Goal: Information Seeking & Learning: Find specific fact

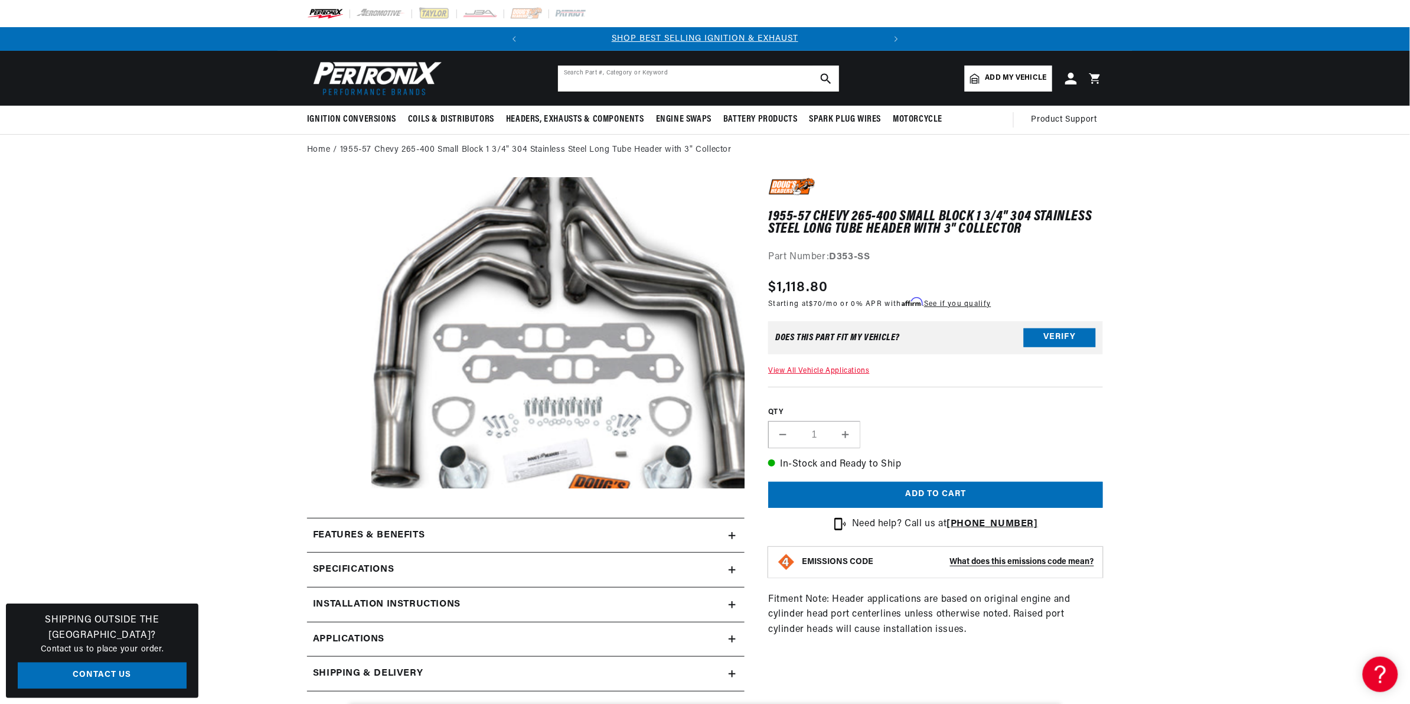
click at [678, 71] on input "text" at bounding box center [698, 79] width 281 height 26
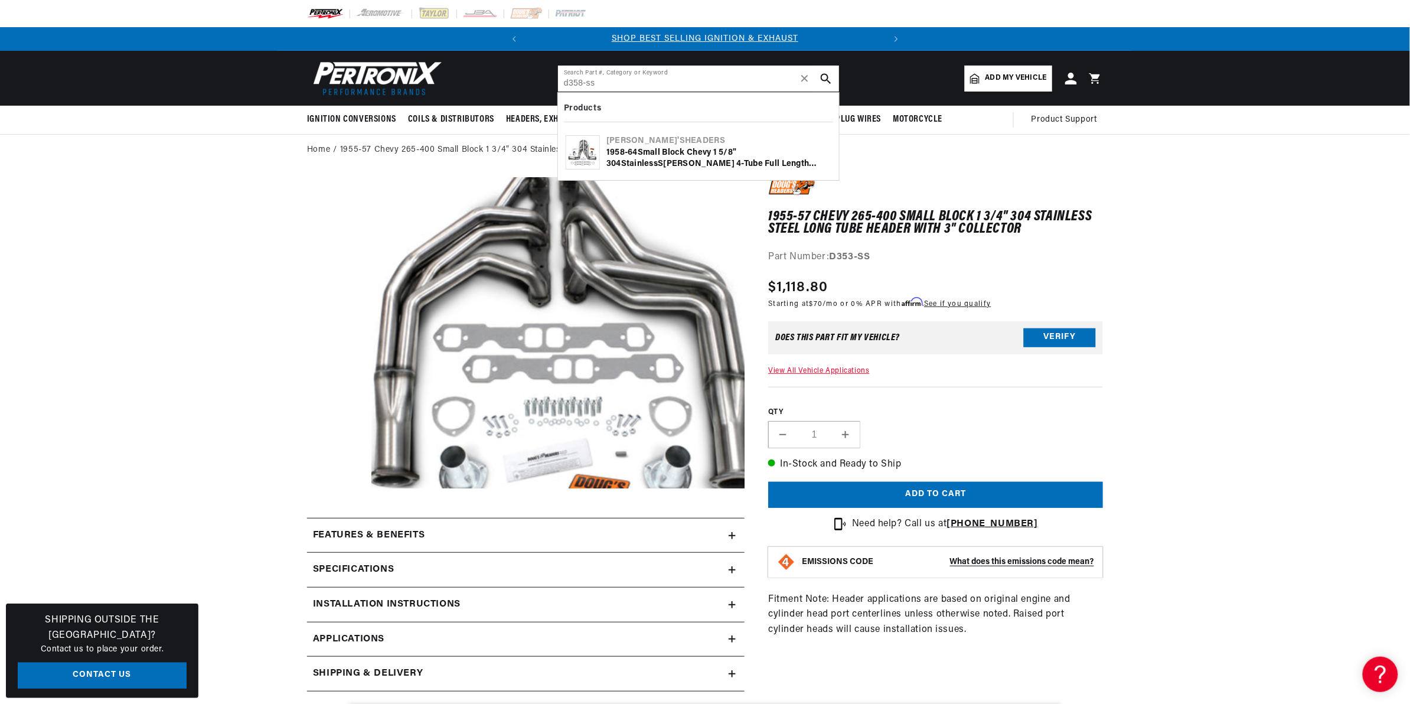
type input "d358-ss"
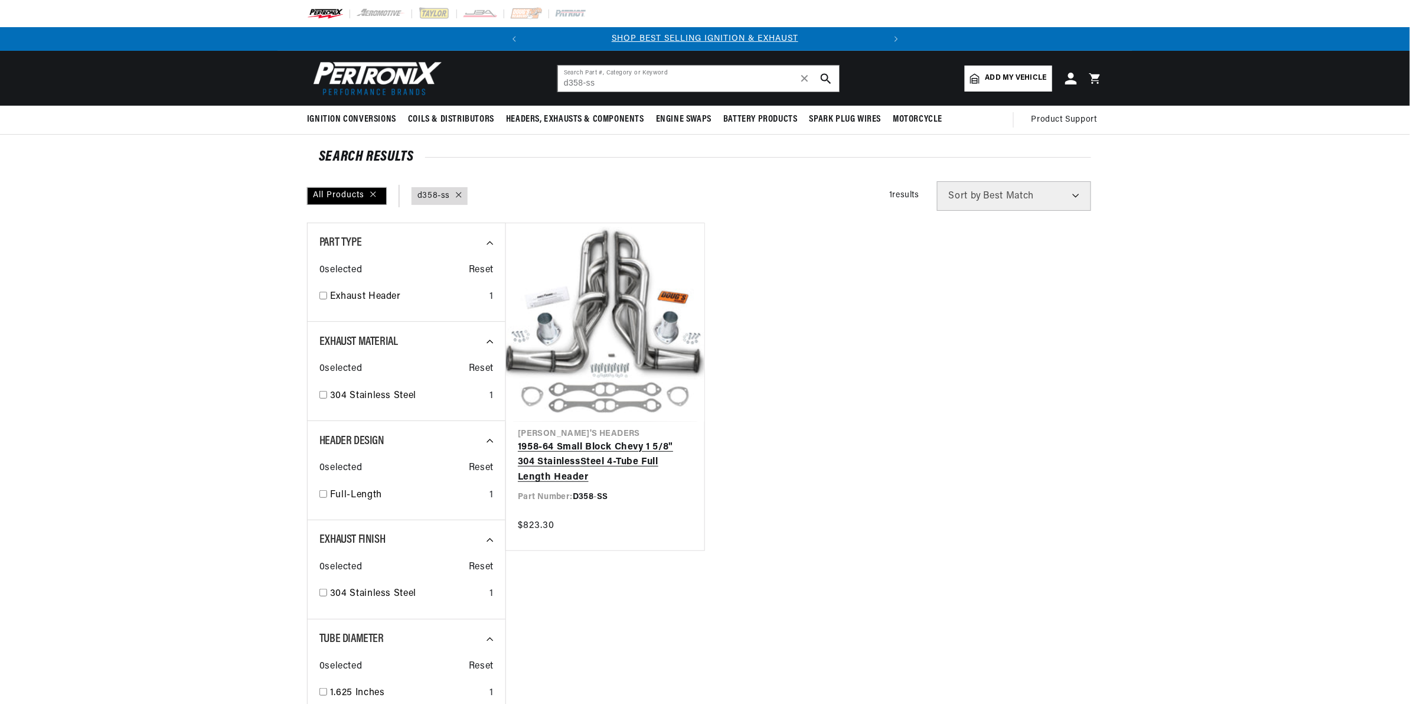
click at [594, 440] on link "1958-64 Small Block Chevy 1 5/8" 304 Stainle ss Steel 4-Tube Full Length Header" at bounding box center [605, 462] width 175 height 45
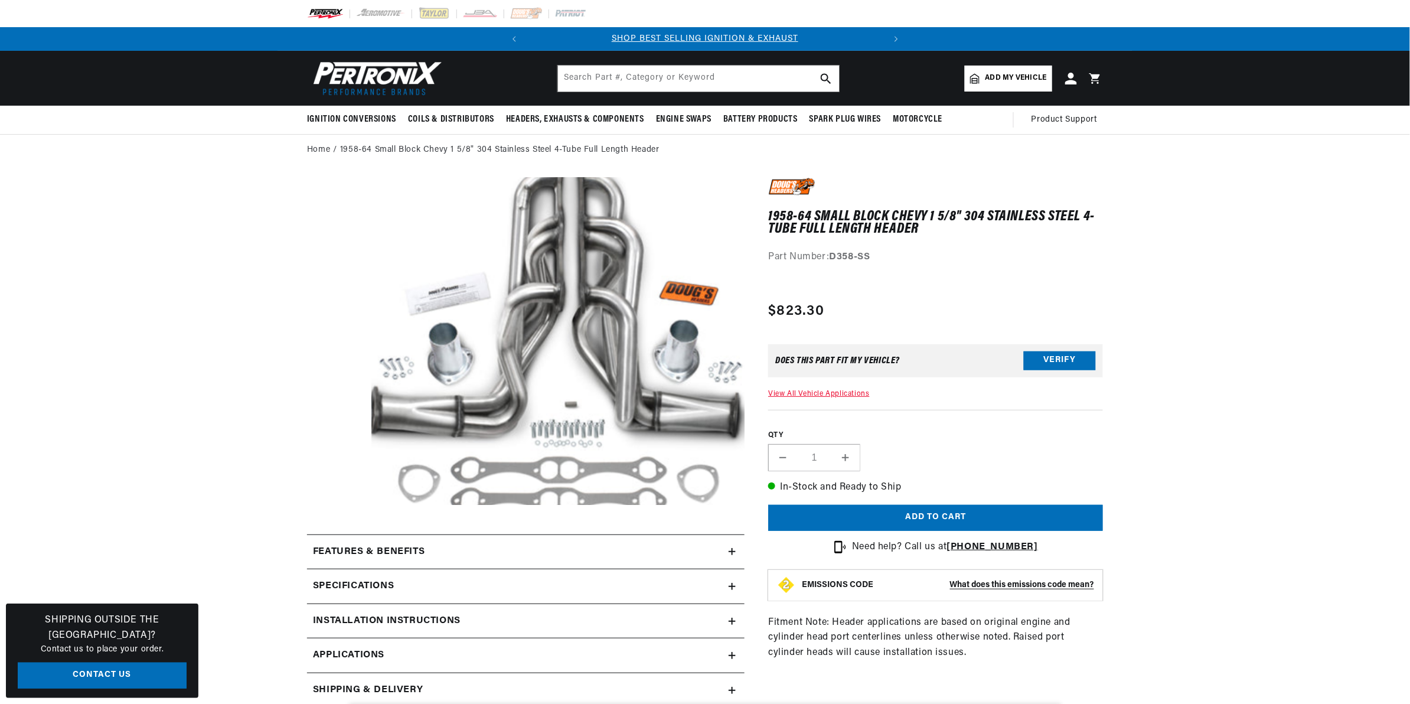
click at [335, 537] on button "Open media 1 in modal" at bounding box center [335, 537] width 0 height 0
